Goal: Obtain resource: Download file/media

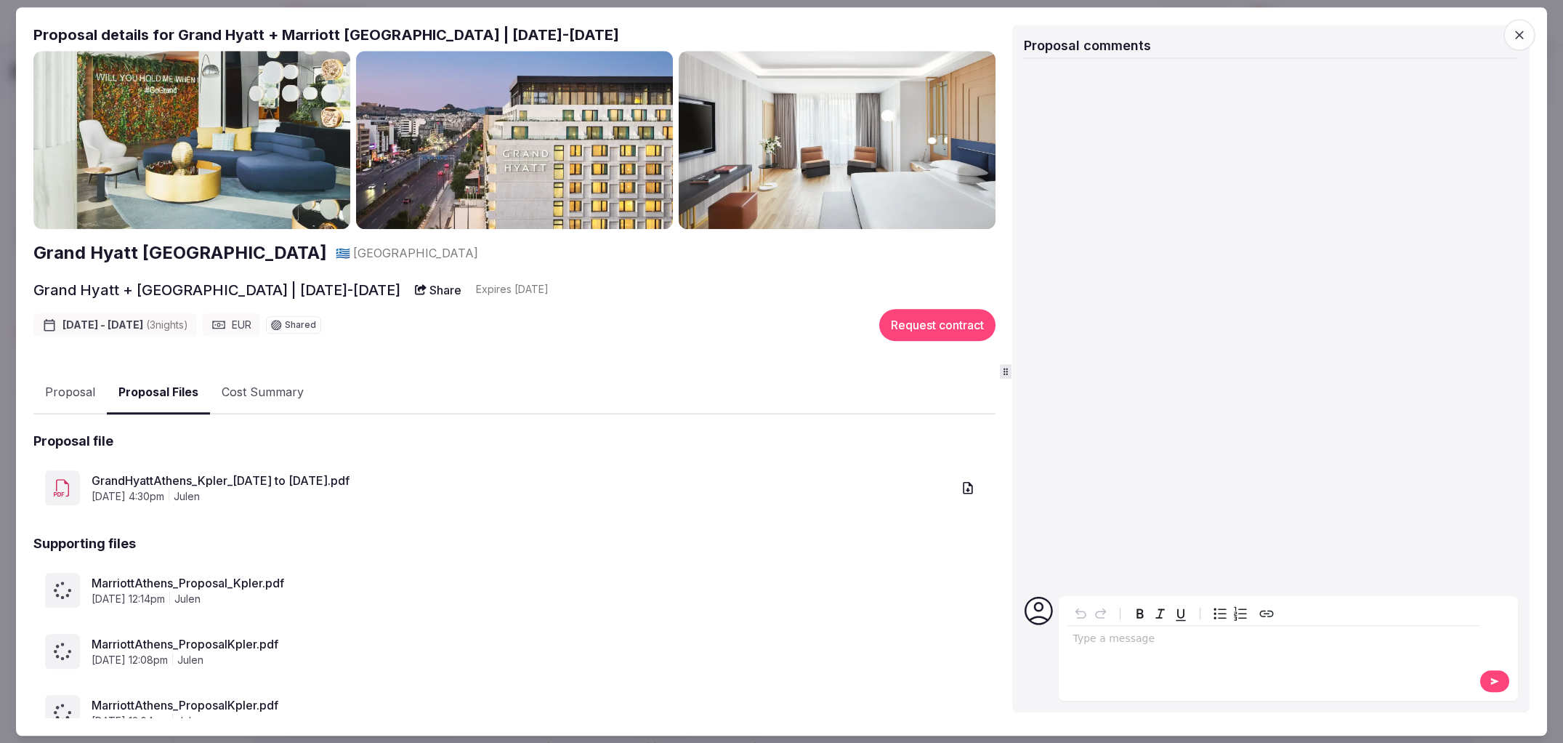
scroll to position [108, 0]
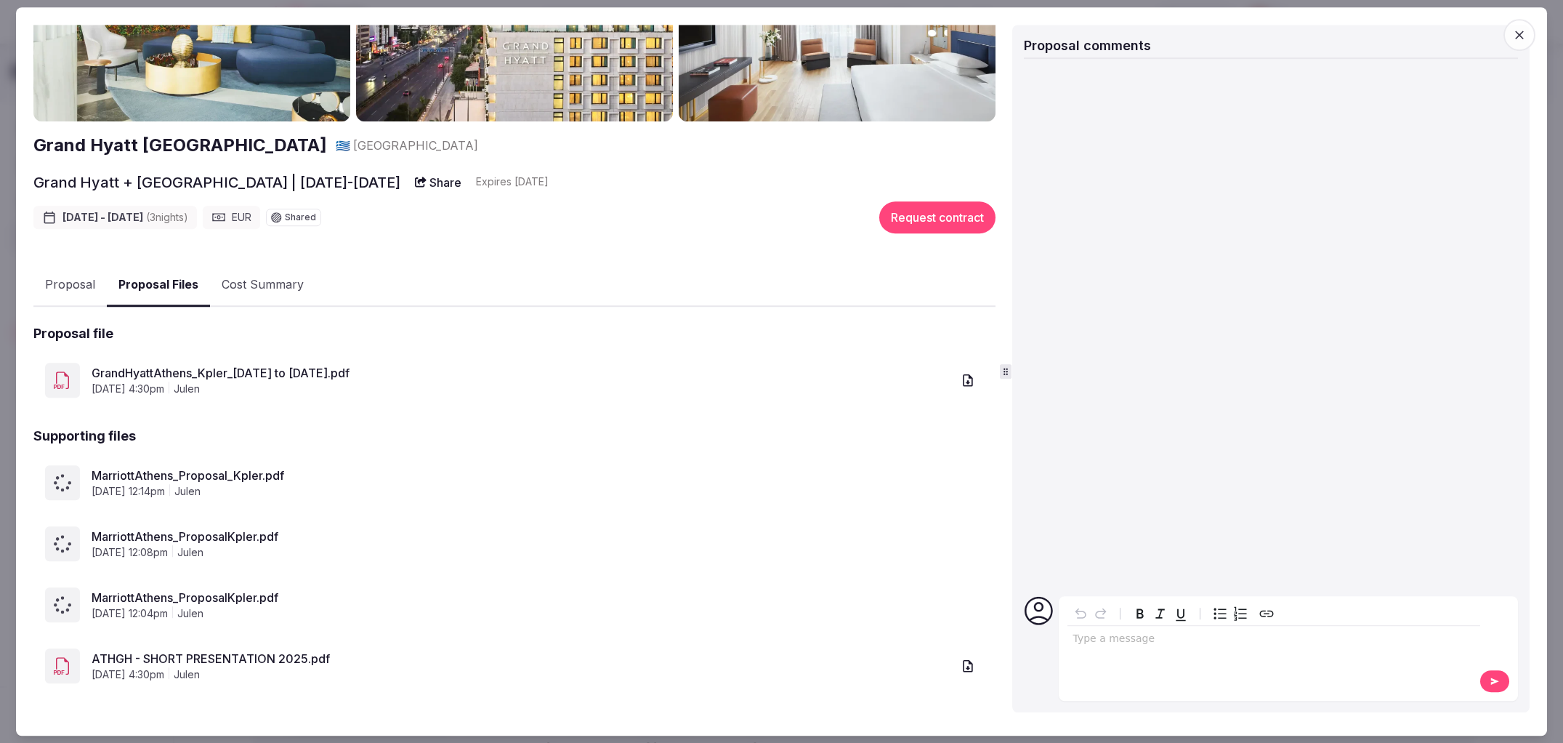
click at [67, 287] on button "Proposal" at bounding box center [69, 286] width 73 height 42
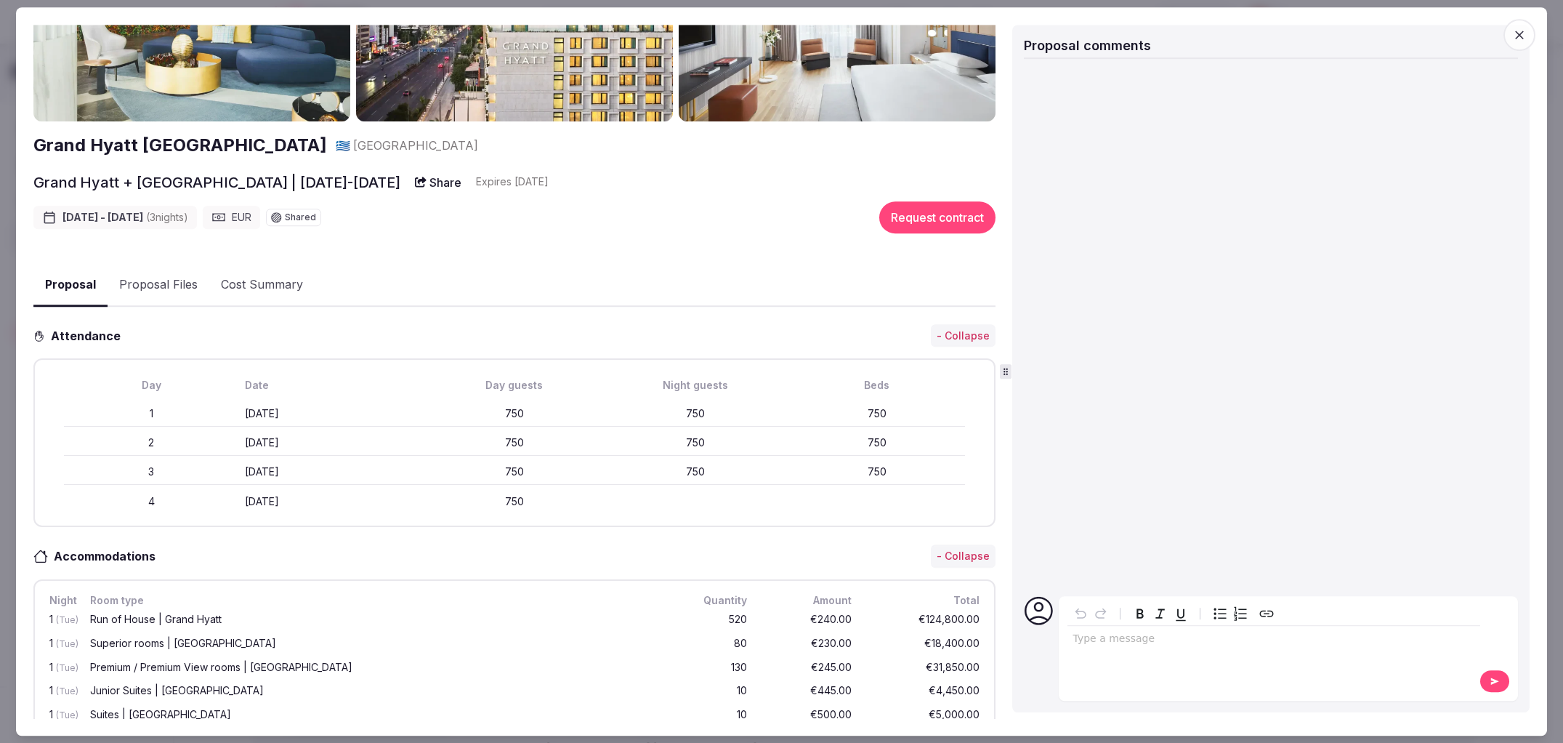
click at [155, 283] on button "Proposal Files" at bounding box center [159, 286] width 102 height 42
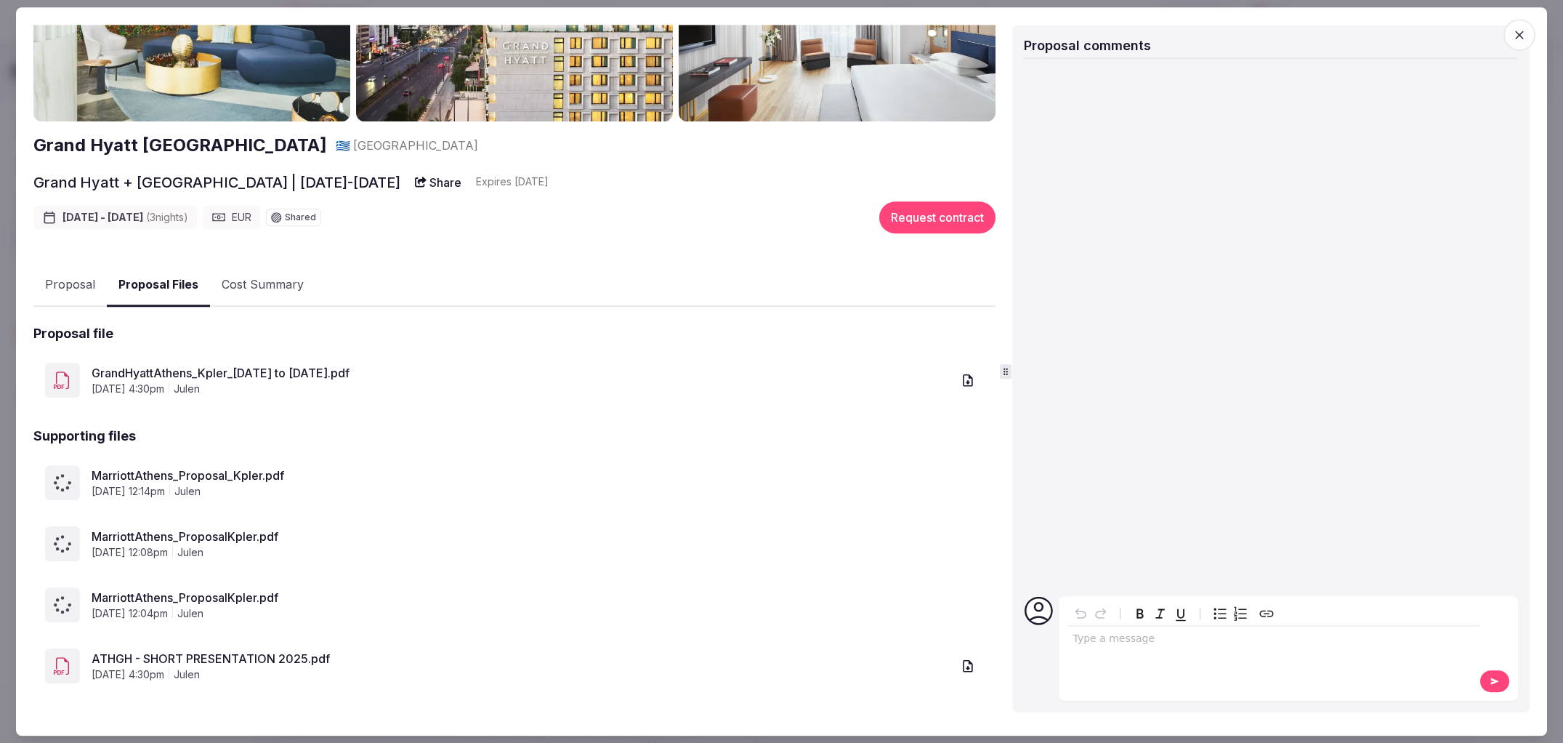
click at [1539, 31] on div "Proposal Proposal Proposal details for Grand Hyatt + Marriott Athens | 10-13 Ma…" at bounding box center [782, 371] width 1532 height 728
click at [1514, 31] on icon "button" at bounding box center [1520, 35] width 15 height 15
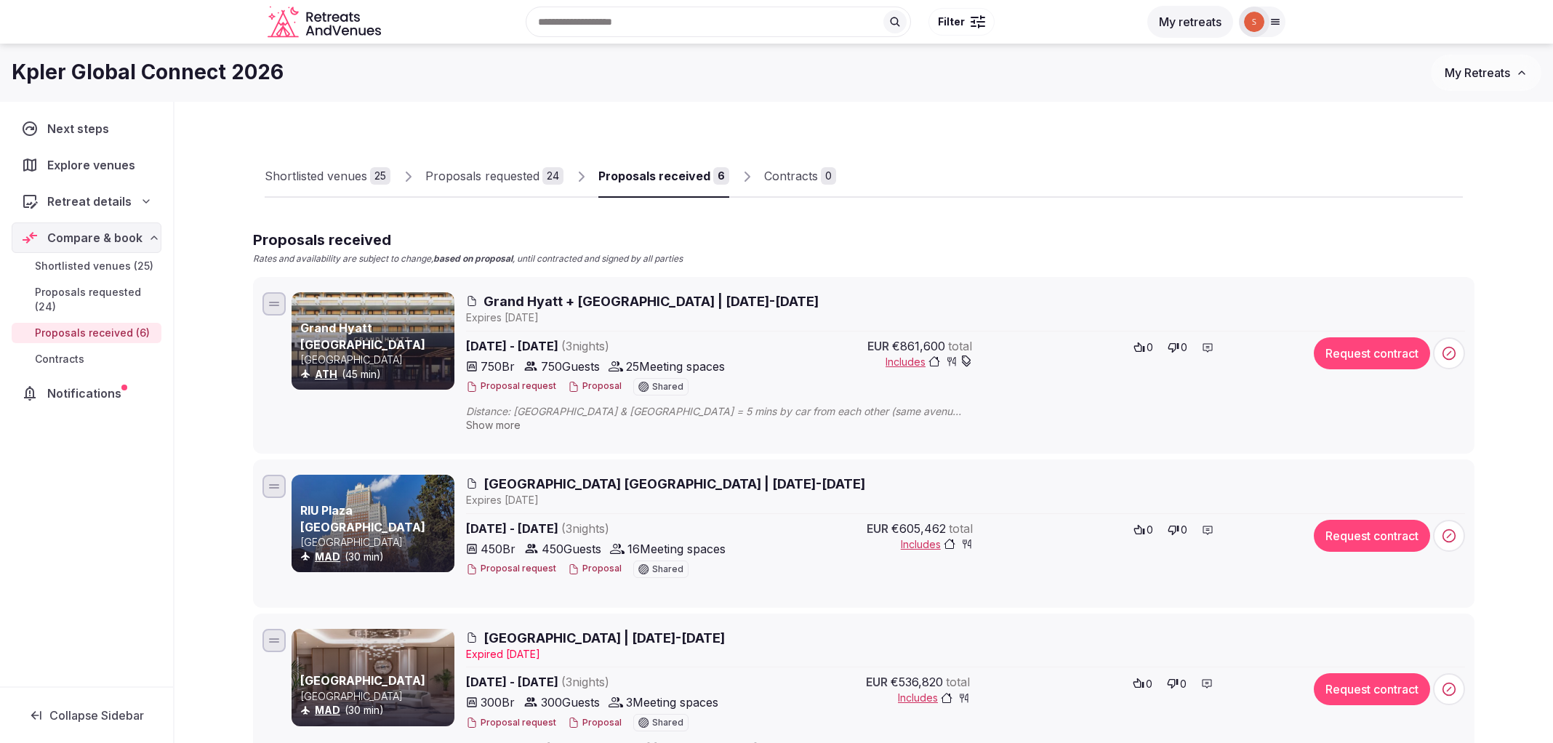
click at [584, 299] on span "Grand Hyatt + [GEOGRAPHIC_DATA] | [DATE]-[DATE]" at bounding box center [650, 301] width 335 height 18
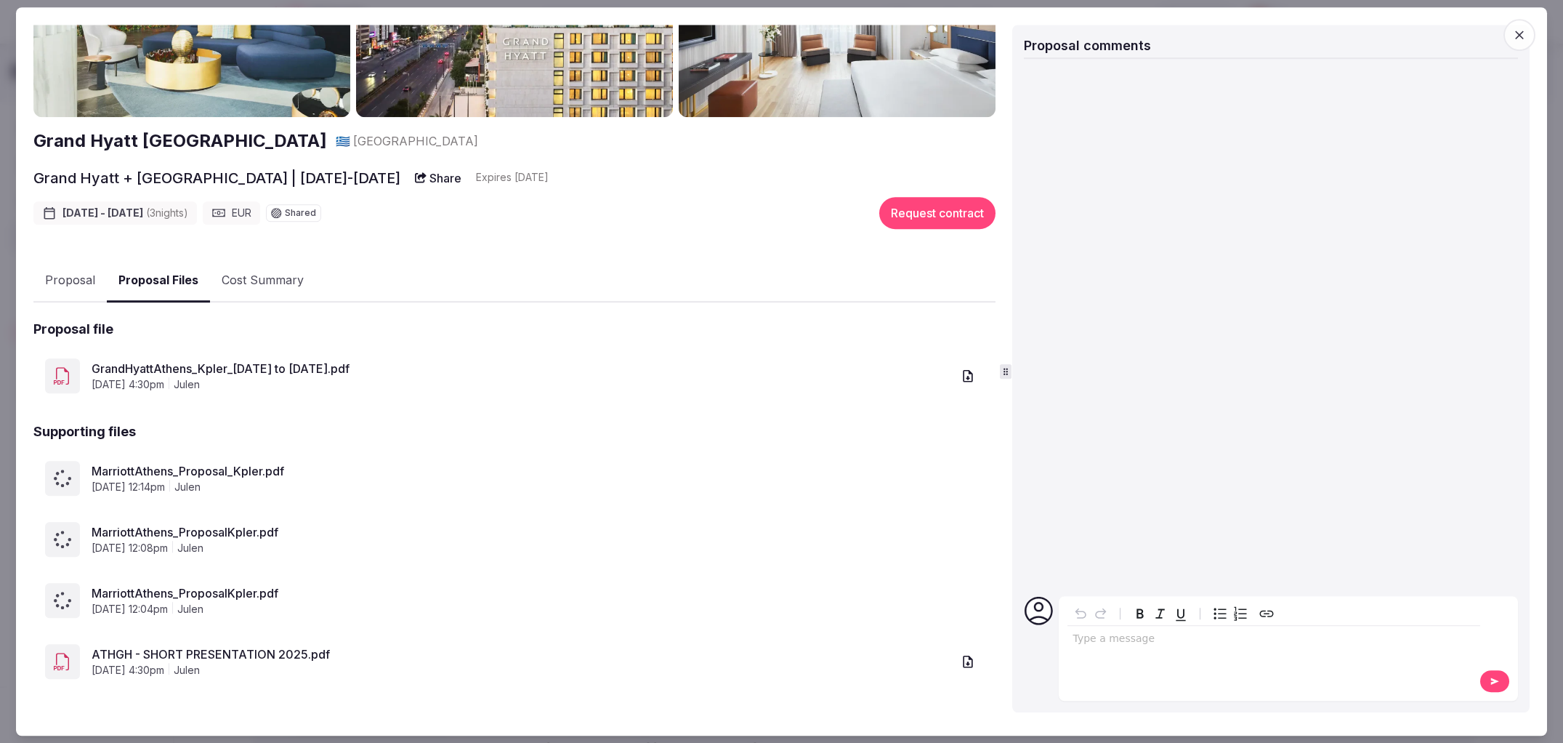
click at [152, 471] on span "MarriottAthens_Proposal_Kpler.pdf" at bounding box center [538, 471] width 893 height 17
click at [92, 470] on span "MarriottAthens_Proposal_Kpler.pdf" at bounding box center [538, 471] width 893 height 17
drag, startPoint x: 76, startPoint y: 478, endPoint x: 58, endPoint y: 495, distance: 24.7
click at [76, 478] on div at bounding box center [62, 478] width 35 height 35
drag, startPoint x: 52, startPoint y: 504, endPoint x: 63, endPoint y: 554, distance: 51.5
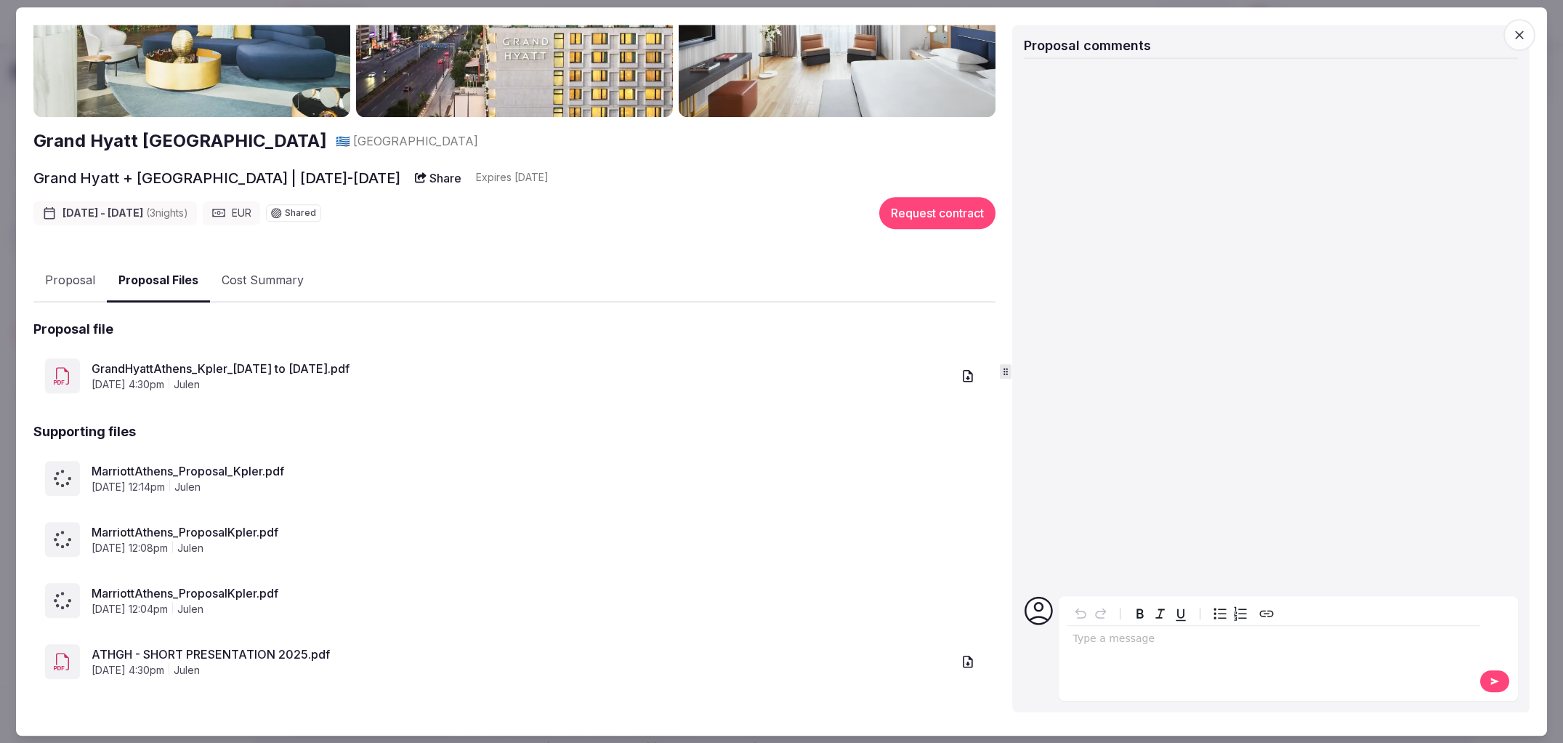
click at [52, 504] on div "MarriottAthens_Proposal_Kpler.pdf August 14th, 2025, 12:14pm julen" at bounding box center [514, 478] width 962 height 58
click at [71, 558] on div "MarriottAthens_ProposalKpler.pdf August 14th, 2025, 12:08pm julen" at bounding box center [514, 539] width 962 height 58
click at [122, 605] on span "[DATE] 12:04pm" at bounding box center [130, 610] width 76 height 15
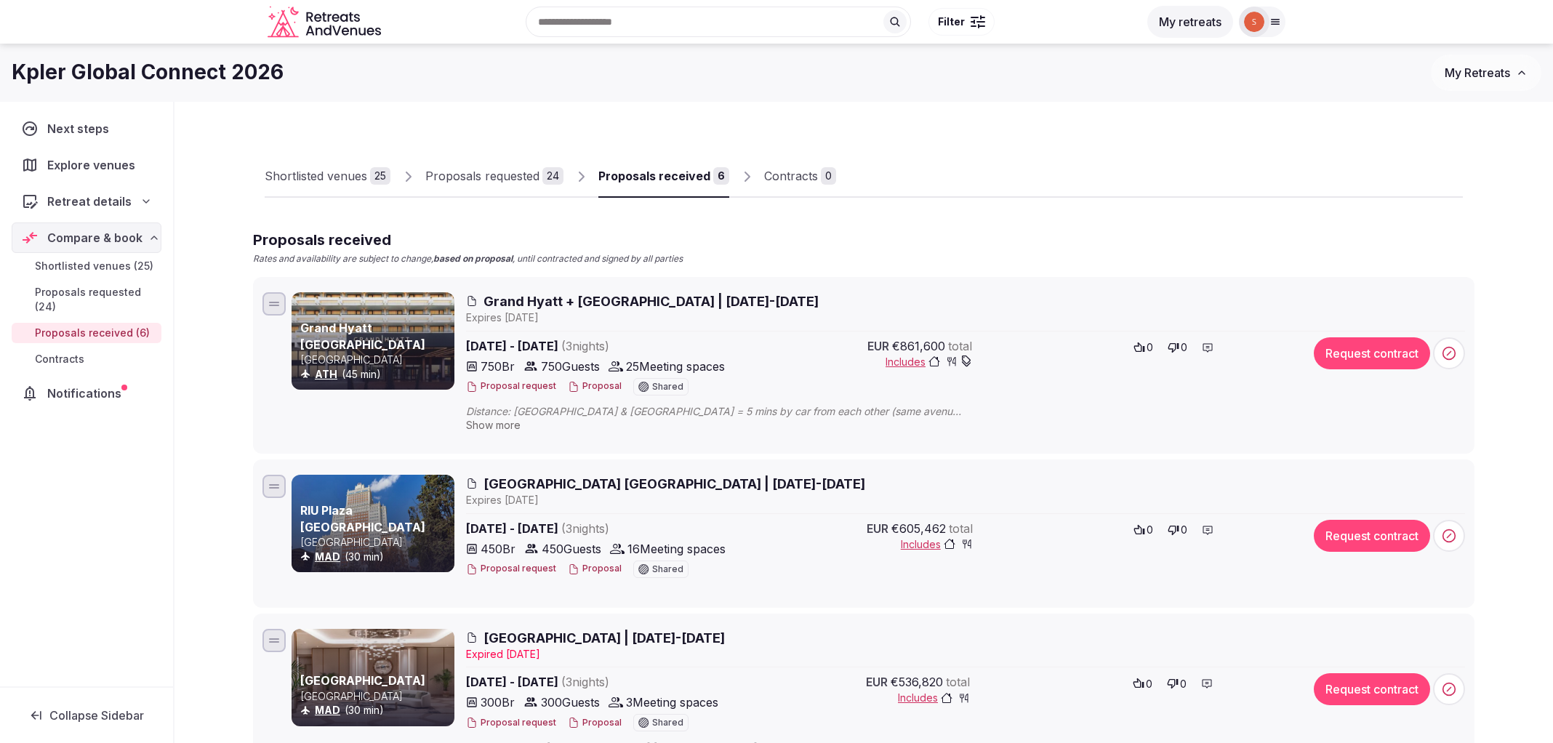
click at [590, 297] on span "Grand Hyatt + [GEOGRAPHIC_DATA] | [DATE]-[DATE]" at bounding box center [650, 301] width 335 height 18
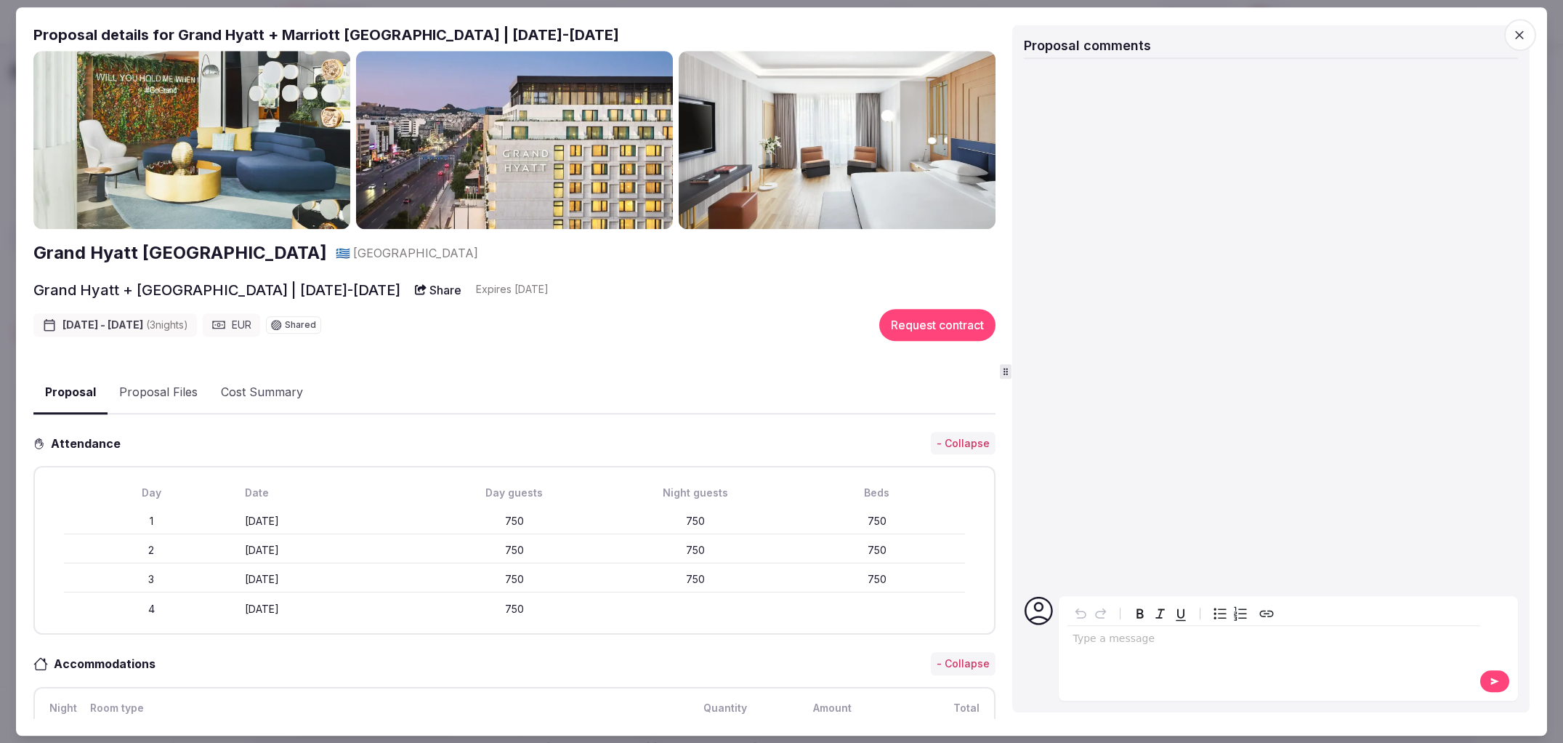
click at [167, 395] on button "Proposal Files" at bounding box center [159, 393] width 102 height 42
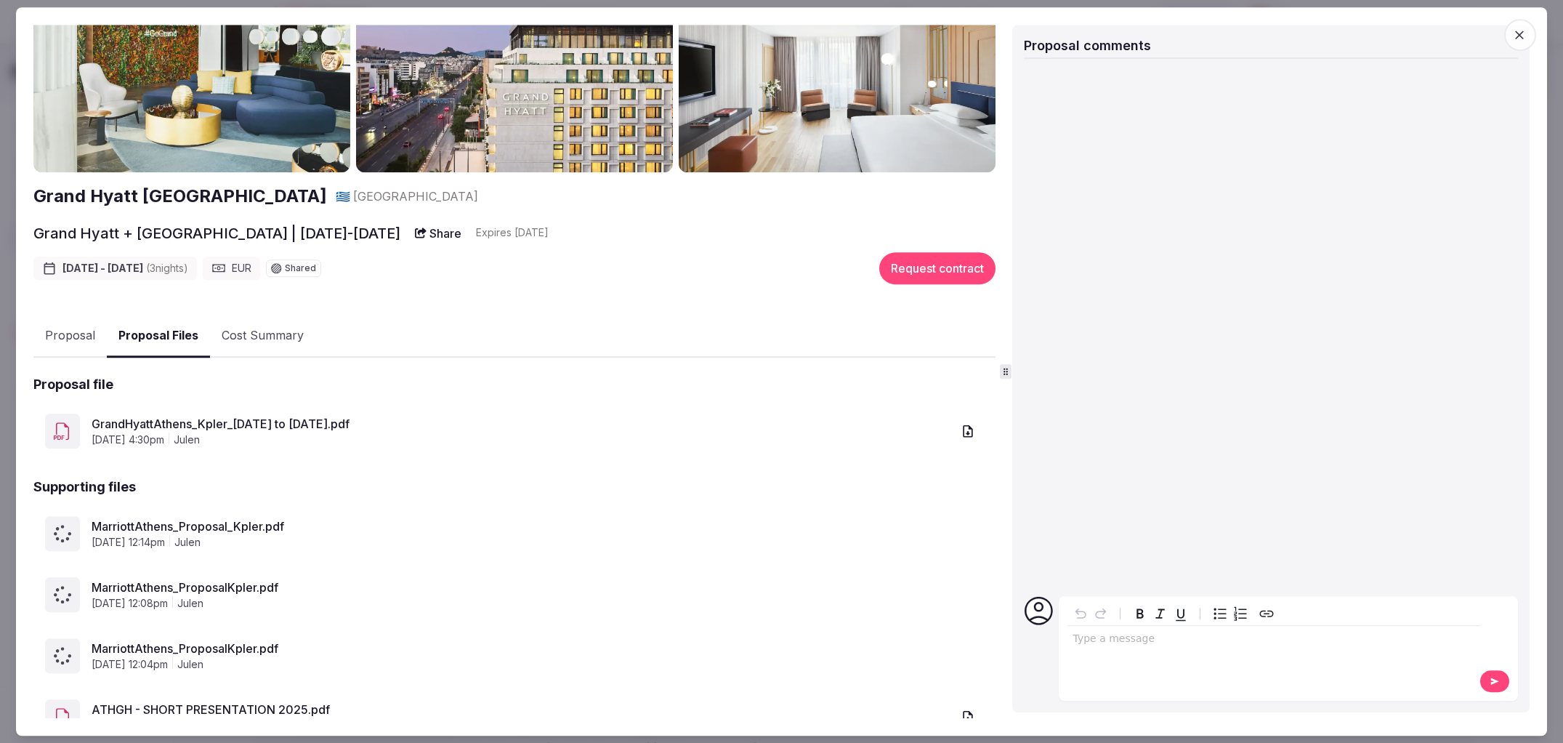
scroll to position [112, 0]
